Goal: Transaction & Acquisition: Obtain resource

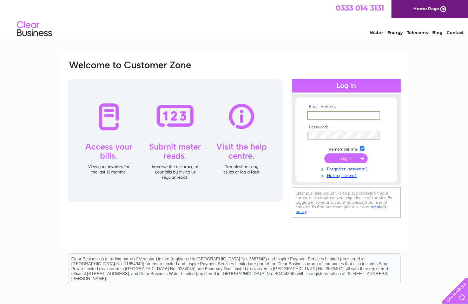
type input "[EMAIL_ADDRESS][DOMAIN_NAME]"
click at [346, 157] on input "submit" at bounding box center [346, 158] width 43 height 10
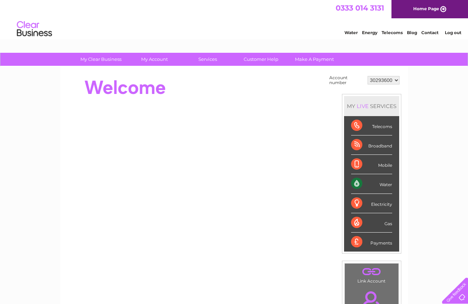
click at [382, 242] on div "Payments" at bounding box center [371, 241] width 41 height 19
click at [359, 239] on div "Payments" at bounding box center [371, 241] width 41 height 19
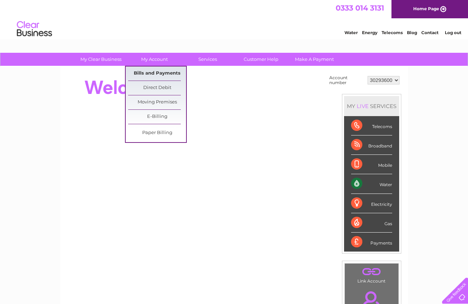
click at [153, 70] on link "Bills and Payments" at bounding box center [157, 73] width 58 height 14
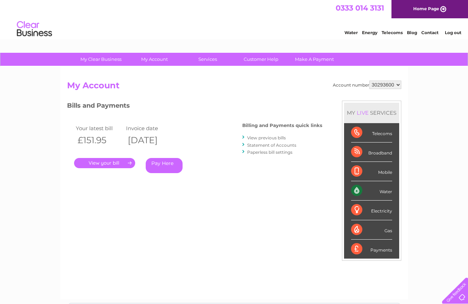
click at [109, 164] on link "." at bounding box center [104, 163] width 61 height 10
click at [263, 137] on link "View previous bills" at bounding box center [266, 137] width 39 height 5
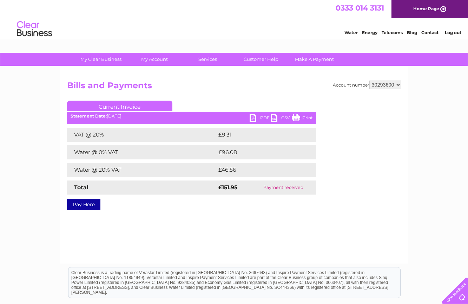
click at [254, 118] on link "PDF" at bounding box center [260, 118] width 21 height 10
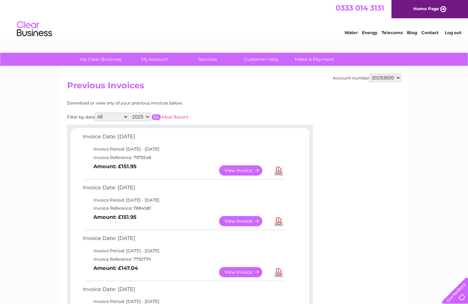
click at [236, 170] on link "View" at bounding box center [245, 170] width 52 height 10
click at [235, 216] on link "View" at bounding box center [245, 221] width 52 height 10
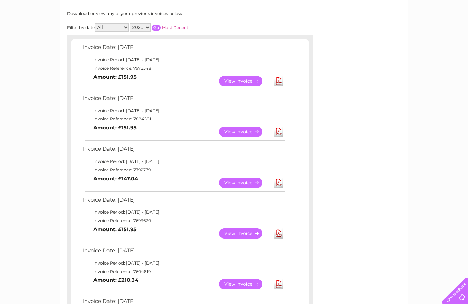
scroll to position [132, 0]
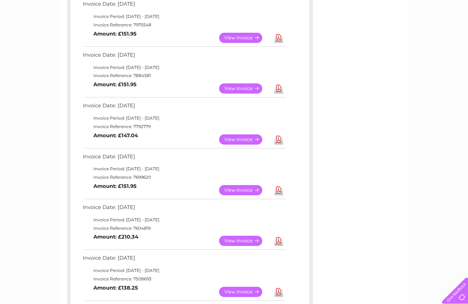
click at [279, 137] on link "Download" at bounding box center [278, 139] width 9 height 10
click at [279, 186] on link "Download" at bounding box center [278, 190] width 9 height 10
click at [277, 237] on link "Download" at bounding box center [278, 240] width 9 height 10
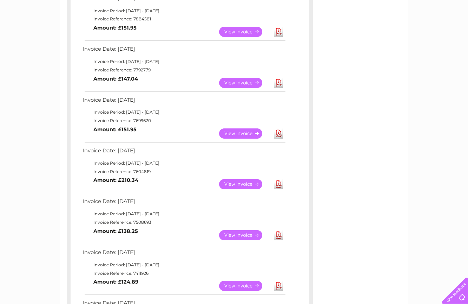
scroll to position [193, 0]
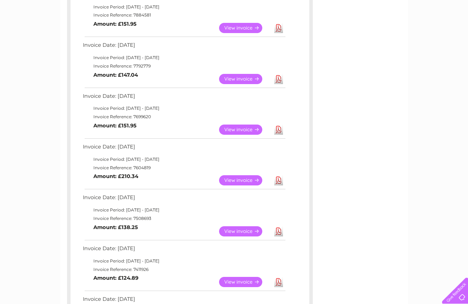
click at [280, 226] on link "Download" at bounding box center [278, 231] width 9 height 10
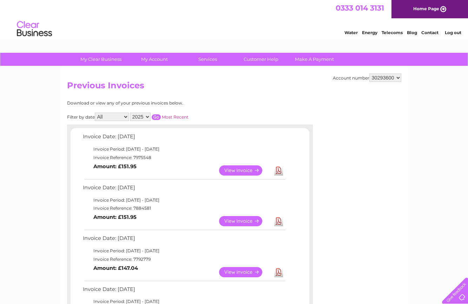
scroll to position [0, 0]
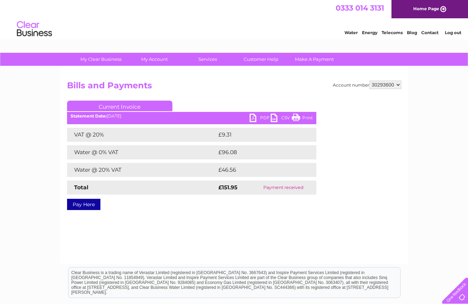
click at [258, 121] on link "PDF" at bounding box center [260, 118] width 21 height 10
click at [254, 116] on link "PDF" at bounding box center [260, 118] width 21 height 10
click at [252, 121] on link "PDF" at bounding box center [260, 118] width 21 height 10
